Goal: Task Accomplishment & Management: Use online tool/utility

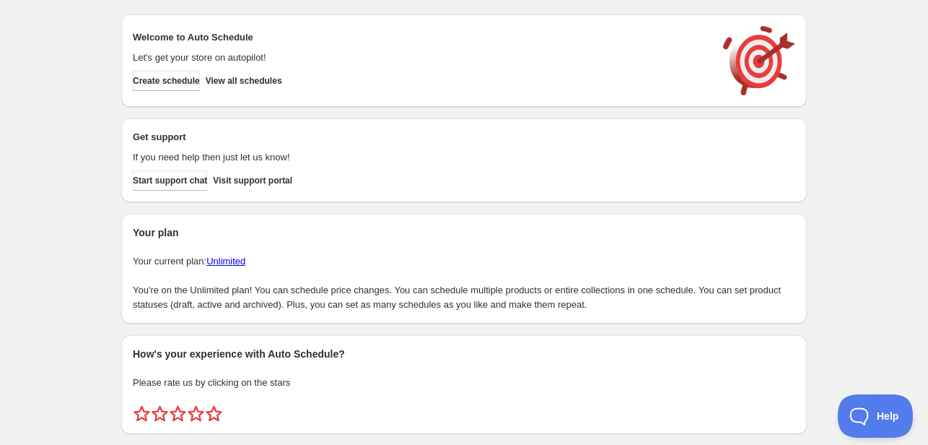
click at [91, 102] on div "Create schedule Help & support Cancel Discount prices Schedule a discount, sale…" at bounding box center [464, 241] width 928 height 483
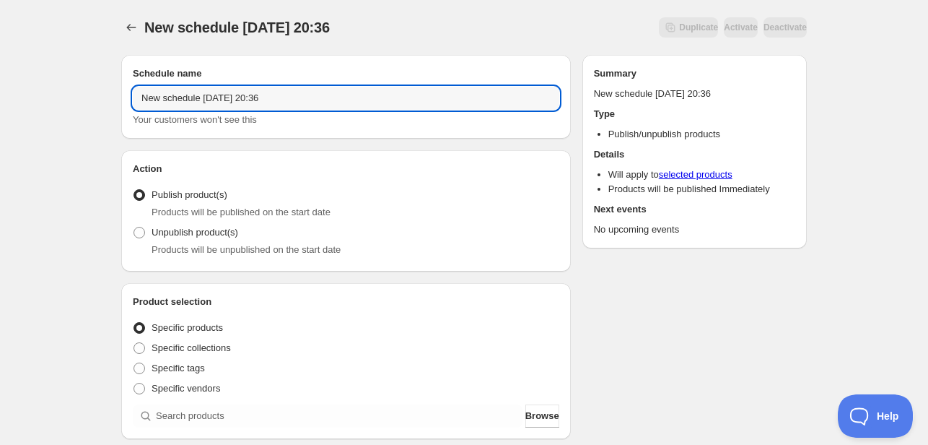
drag, startPoint x: 313, startPoint y: 99, endPoint x: 112, endPoint y: 99, distance: 201.3
type input "Menu [DATE]"
click at [437, 236] on div "Unpublish product(s) Products will be unpublished on the start date" at bounding box center [346, 239] width 426 height 35
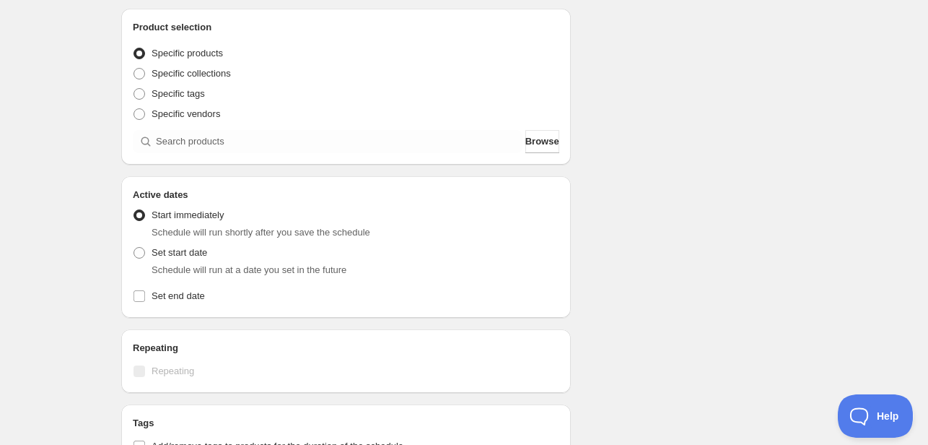
scroll to position [361, 0]
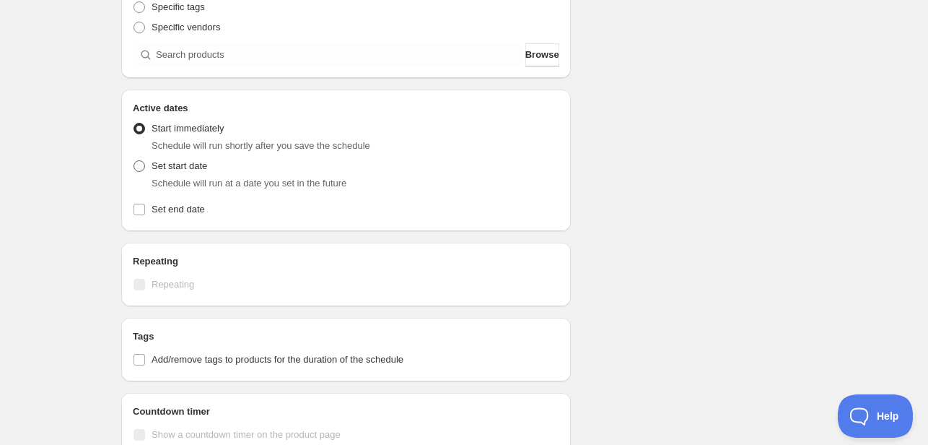
click at [168, 162] on span "Set start date" at bounding box center [180, 165] width 56 height 11
click at [134, 161] on input "Set start date" at bounding box center [134, 160] width 1 height 1
radio input "true"
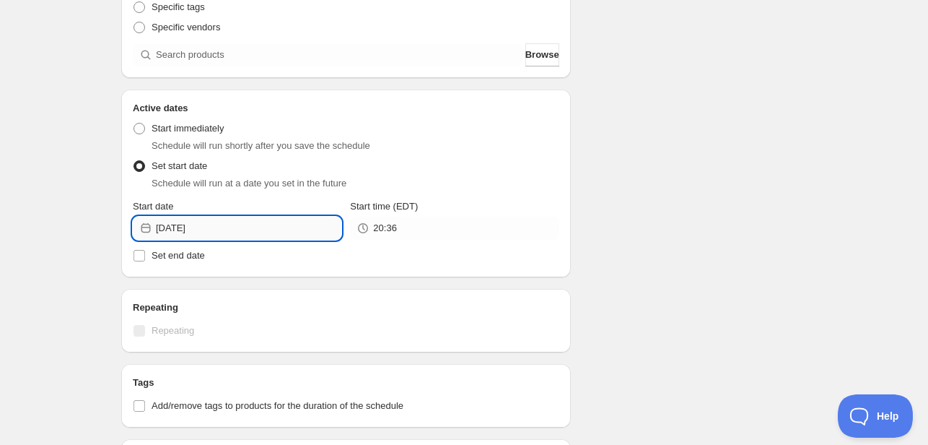
click at [221, 227] on input "[DATE]" at bounding box center [248, 227] width 185 height 23
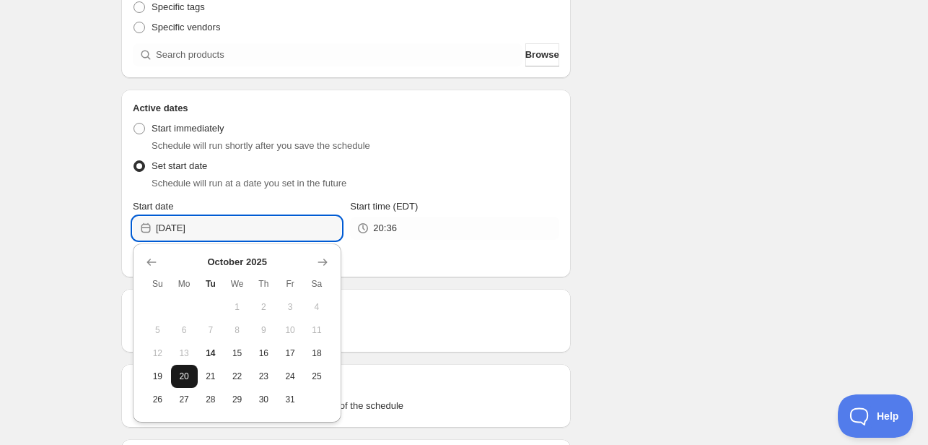
click at [180, 376] on span "20" at bounding box center [184, 376] width 15 height 12
type input "[DATE]"
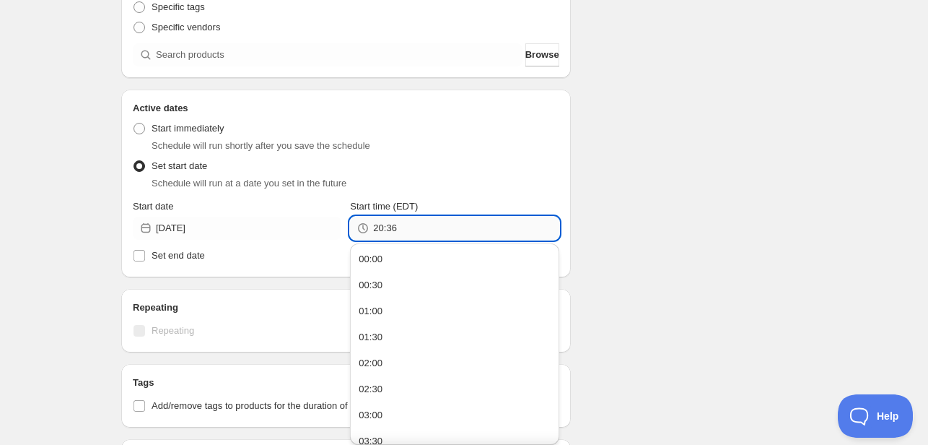
click at [400, 223] on input "20:36" at bounding box center [465, 227] width 185 height 23
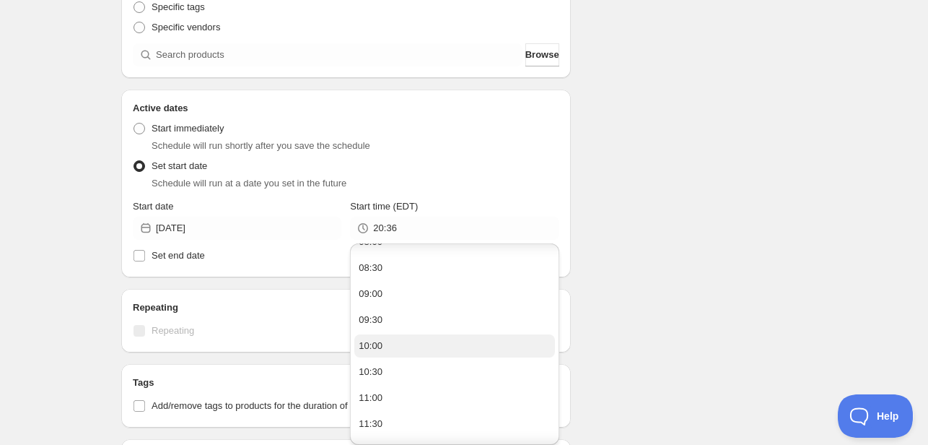
click at [394, 341] on button "10:00" at bounding box center [454, 345] width 200 height 23
type input "10:00"
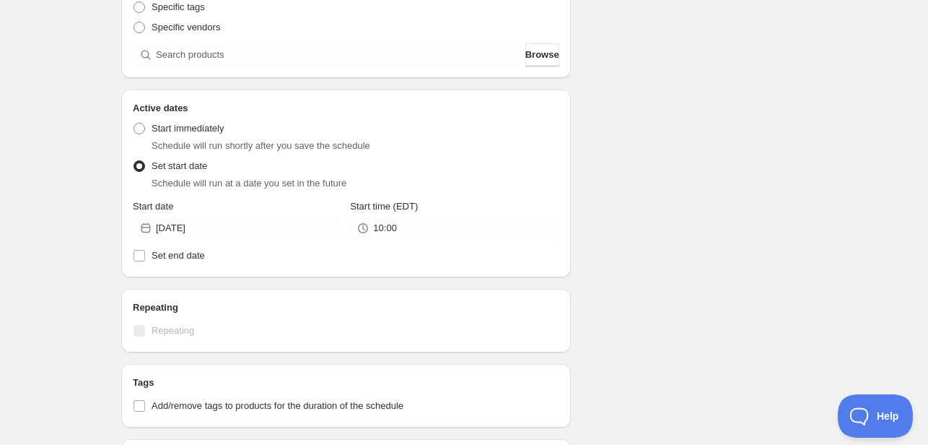
click at [626, 240] on div "Schedule name Menu [DATE] Your customers won't see this Action Action Publish p…" at bounding box center [458, 219] width 697 height 1074
click at [175, 259] on span "Set end date" at bounding box center [178, 255] width 53 height 11
click at [145, 259] on input "Set end date" at bounding box center [140, 256] width 12 height 12
checkbox input "true"
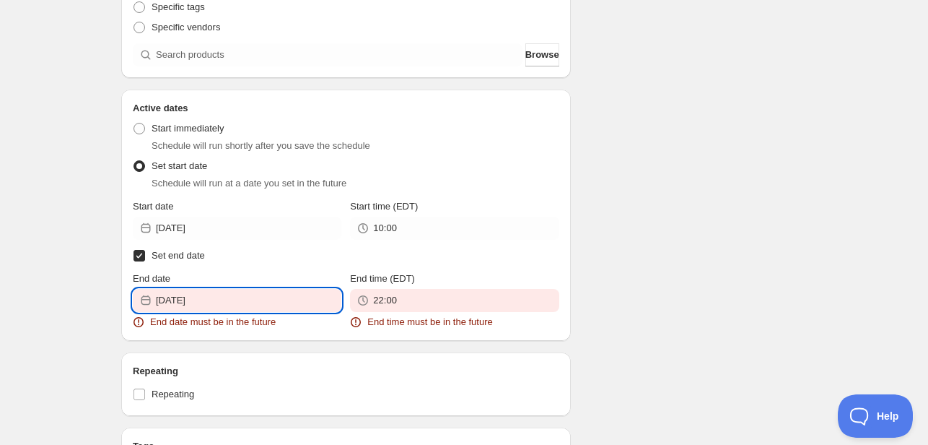
click at [216, 299] on input "[DATE]" at bounding box center [248, 300] width 185 height 23
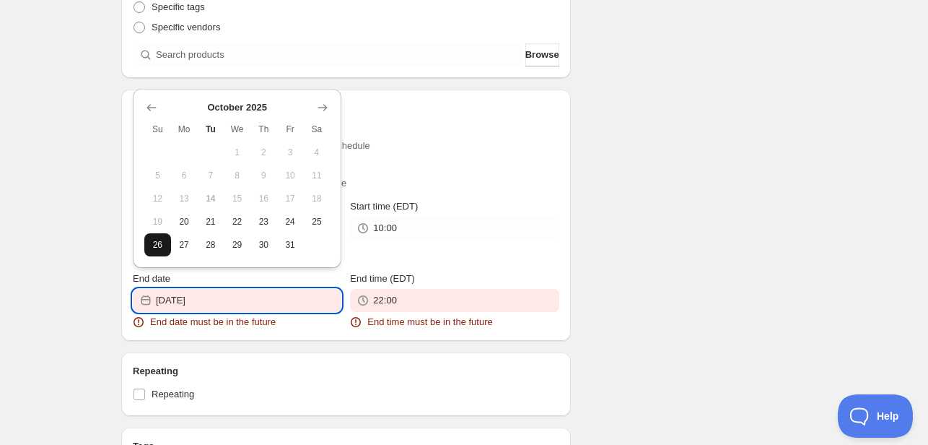
click at [154, 242] on span "26" at bounding box center [157, 245] width 15 height 12
type input "[DATE]"
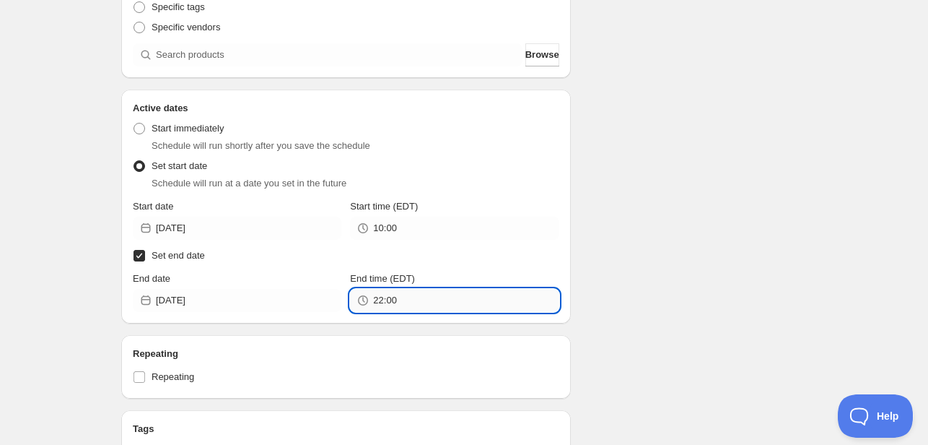
click at [404, 302] on input "22:00" at bounding box center [465, 300] width 185 height 23
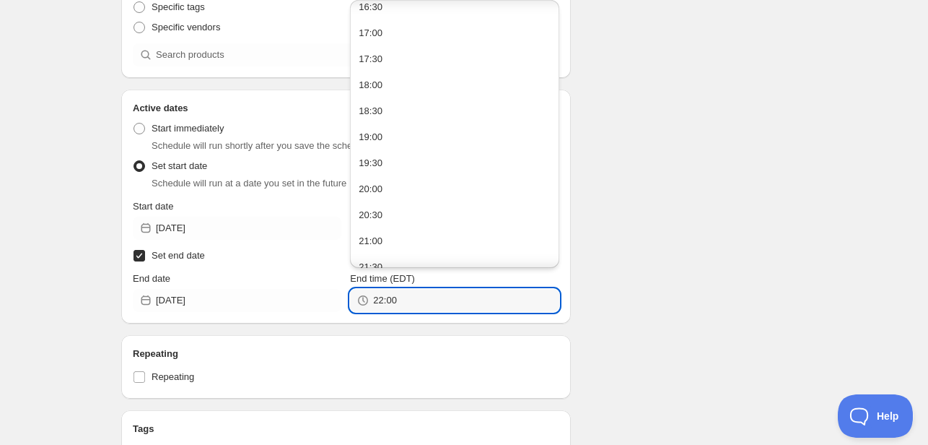
scroll to position [984, 0]
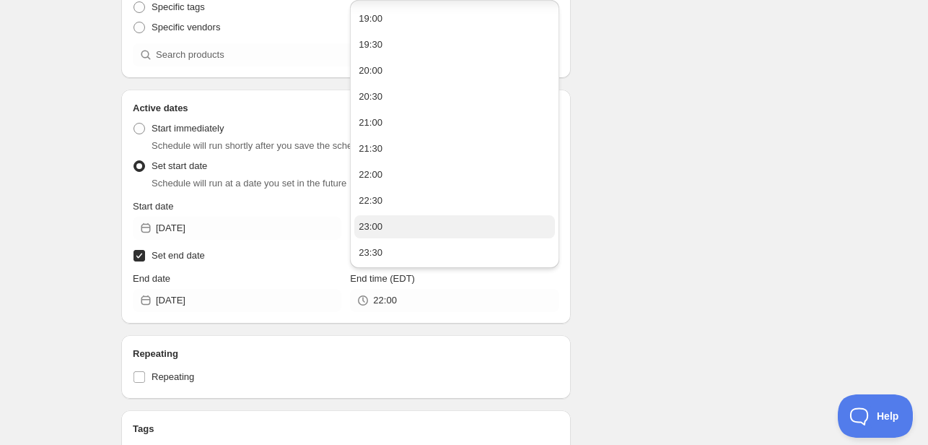
click at [403, 220] on button "23:00" at bounding box center [454, 226] width 200 height 23
type input "23:00"
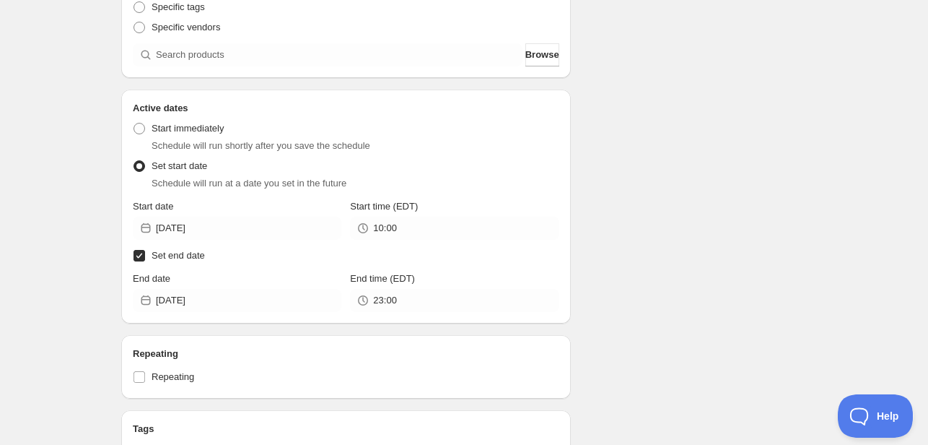
click at [647, 209] on div "Schedule name Menu [DATE] Your customers won't see this Action Action Publish p…" at bounding box center [458, 276] width 697 height 1189
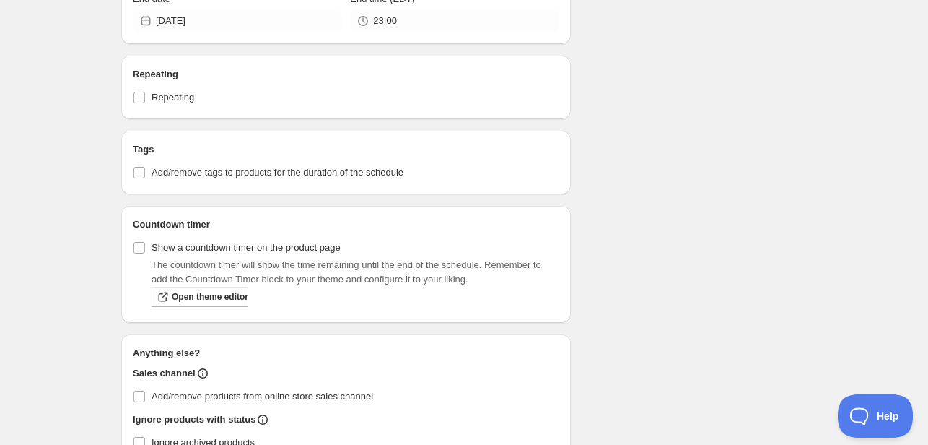
scroll to position [649, 0]
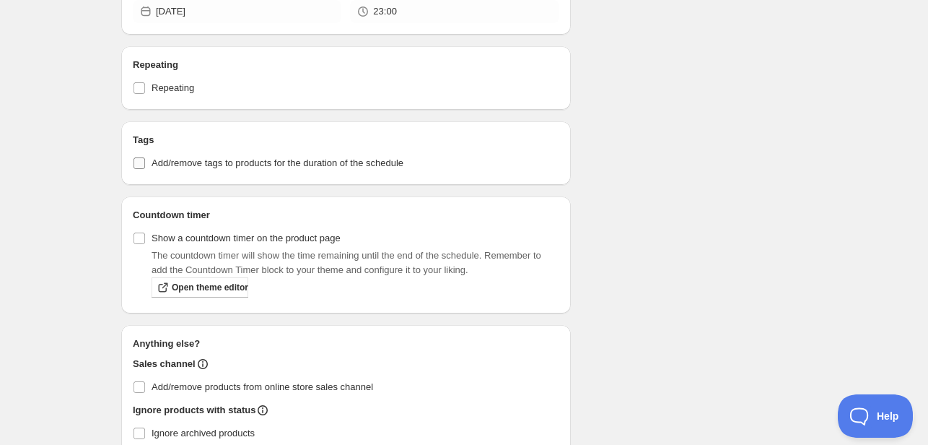
click at [267, 169] on span "Add/remove tags to products for the duration of the schedule" at bounding box center [278, 163] width 252 height 14
click at [145, 169] on input "Add/remove tags to products for the duration of the schedule" at bounding box center [140, 163] width 12 height 12
checkbox input "true"
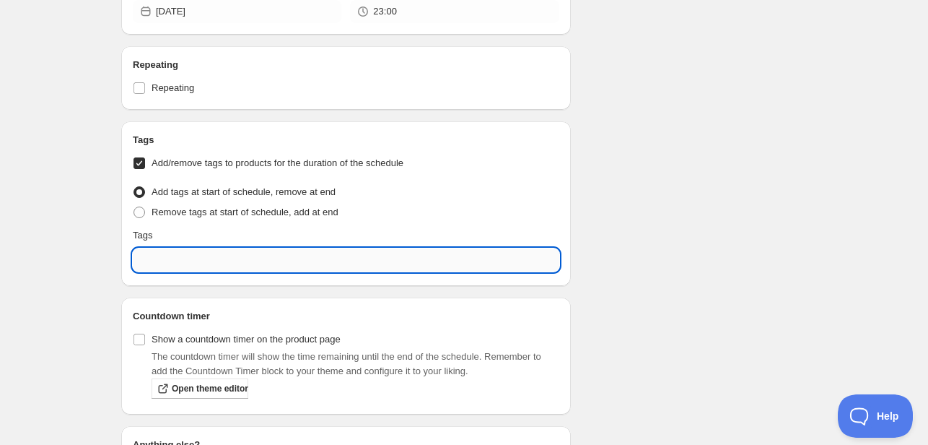
click at [174, 249] on input "text" at bounding box center [346, 259] width 426 height 23
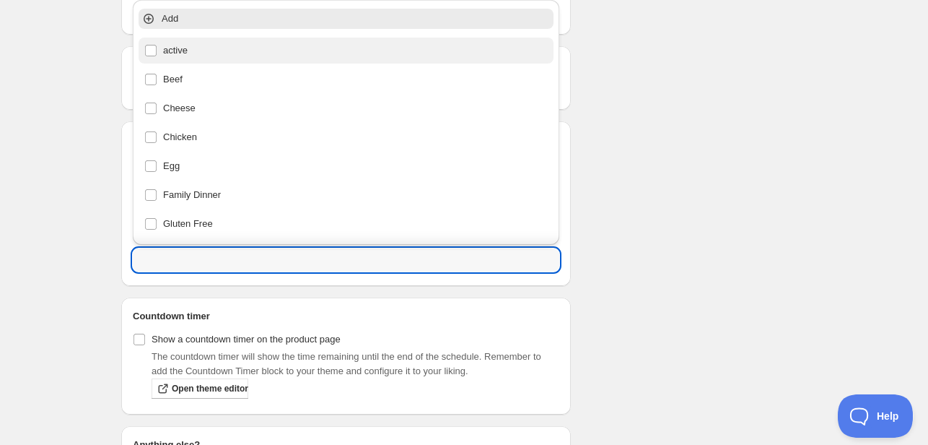
click at [195, 49] on div "active" at bounding box center [345, 50] width 403 height 20
type input "active"
checkbox input "true"
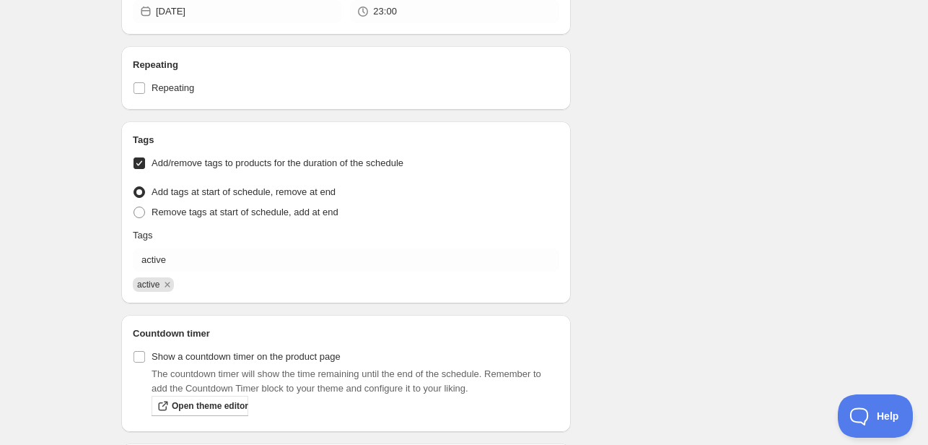
click at [671, 232] on div "Schedule name Menu [DATE] Your customers won't see this Action Action Publish p…" at bounding box center [458, 48] width 697 height 1308
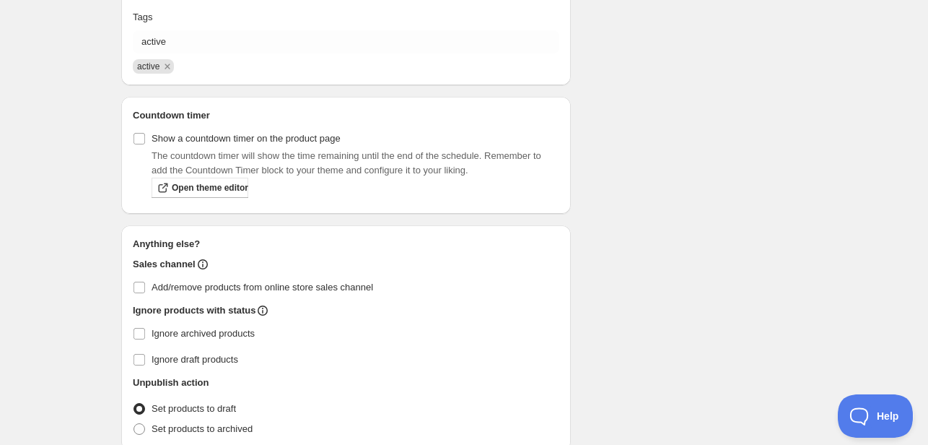
scroll to position [934, 0]
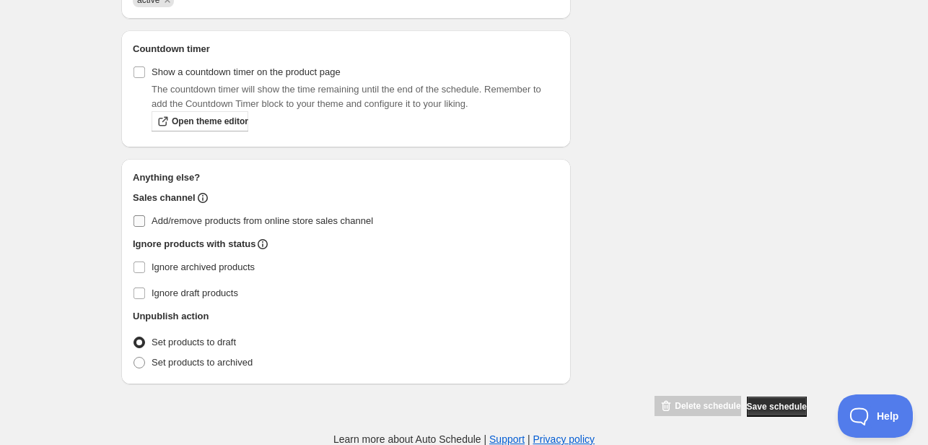
click at [271, 227] on span "Add/remove products from online store sales channel" at bounding box center [263, 221] width 222 height 14
click at [145, 227] on input "Add/remove products from online store sales channel" at bounding box center [140, 221] width 12 height 12
checkbox input "true"
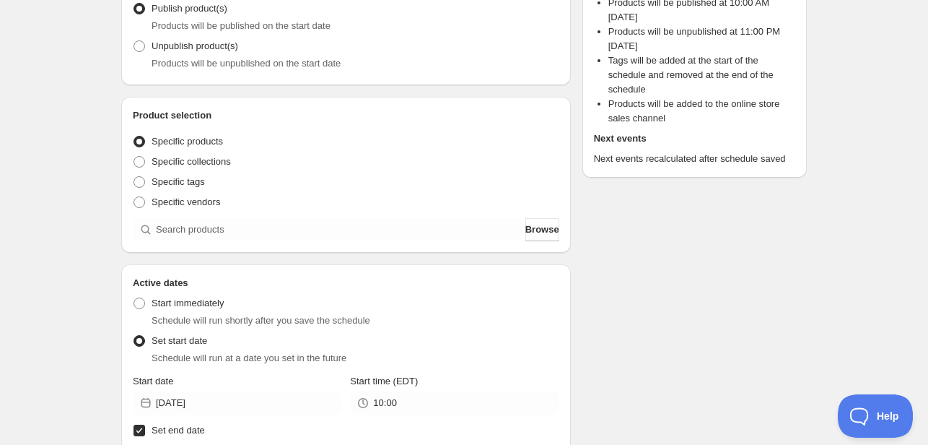
scroll to position [216, 0]
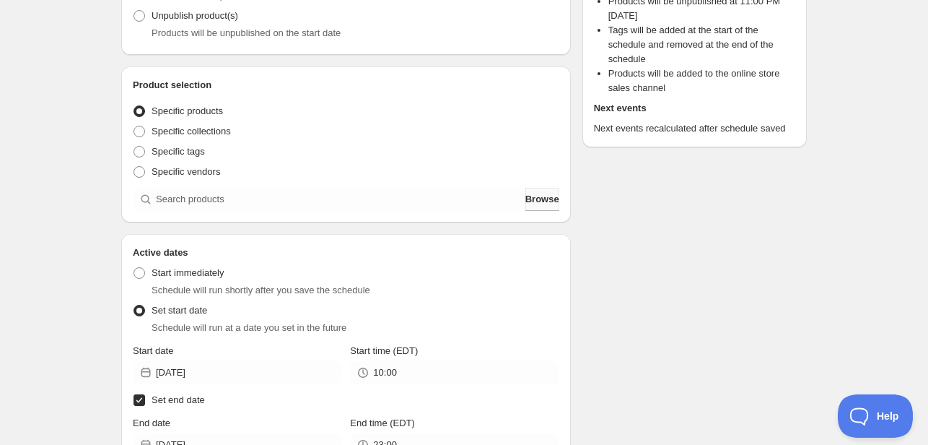
click at [530, 203] on span "Browse" at bounding box center [542, 199] width 34 height 14
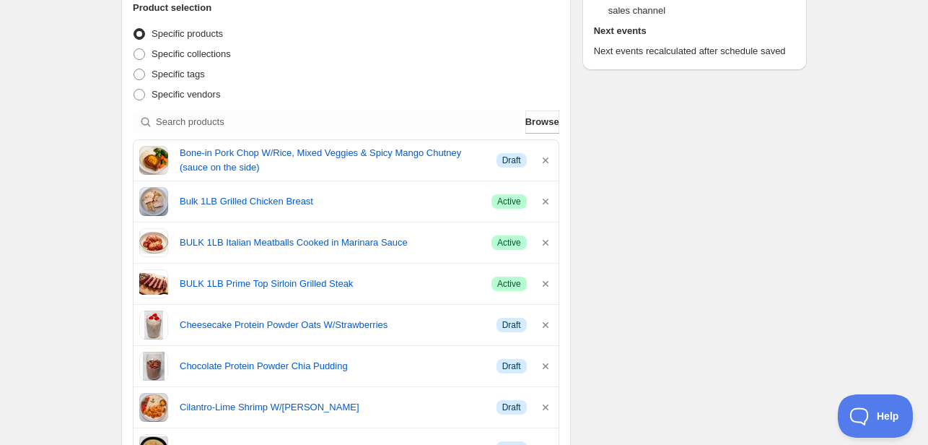
scroll to position [289, 0]
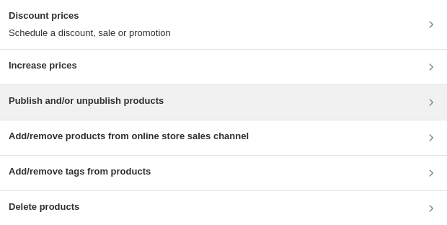
click at [66, 103] on h3 "Publish and/or unpublish products" at bounding box center [86, 101] width 155 height 14
